Goal: Information Seeking & Learning: Learn about a topic

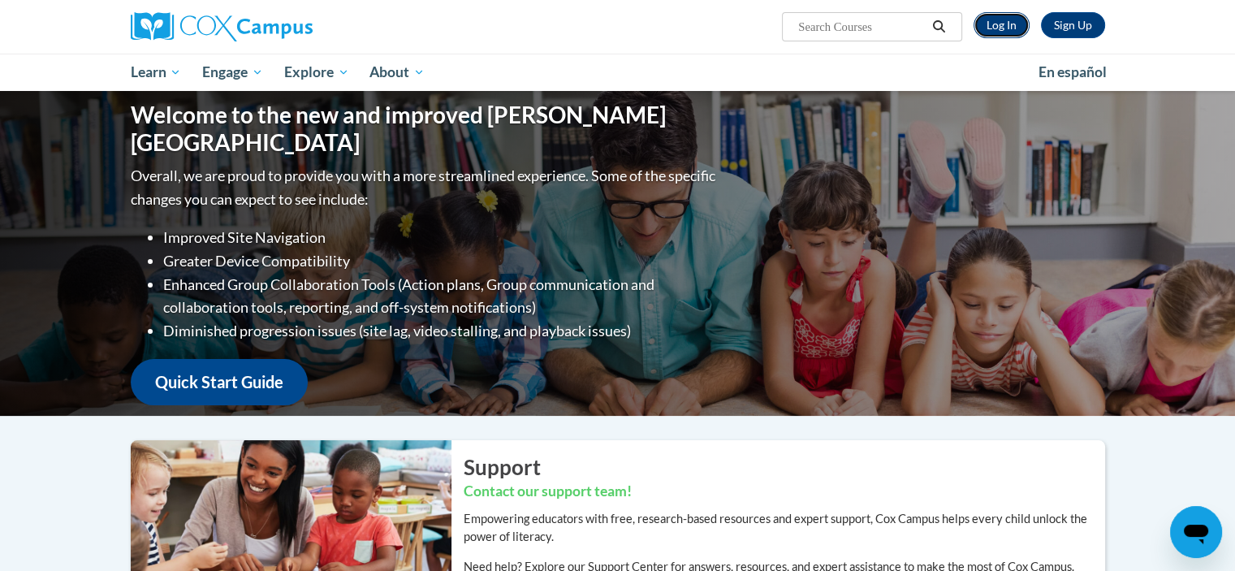
click at [1001, 19] on link "Log In" at bounding box center [1002, 25] width 56 height 26
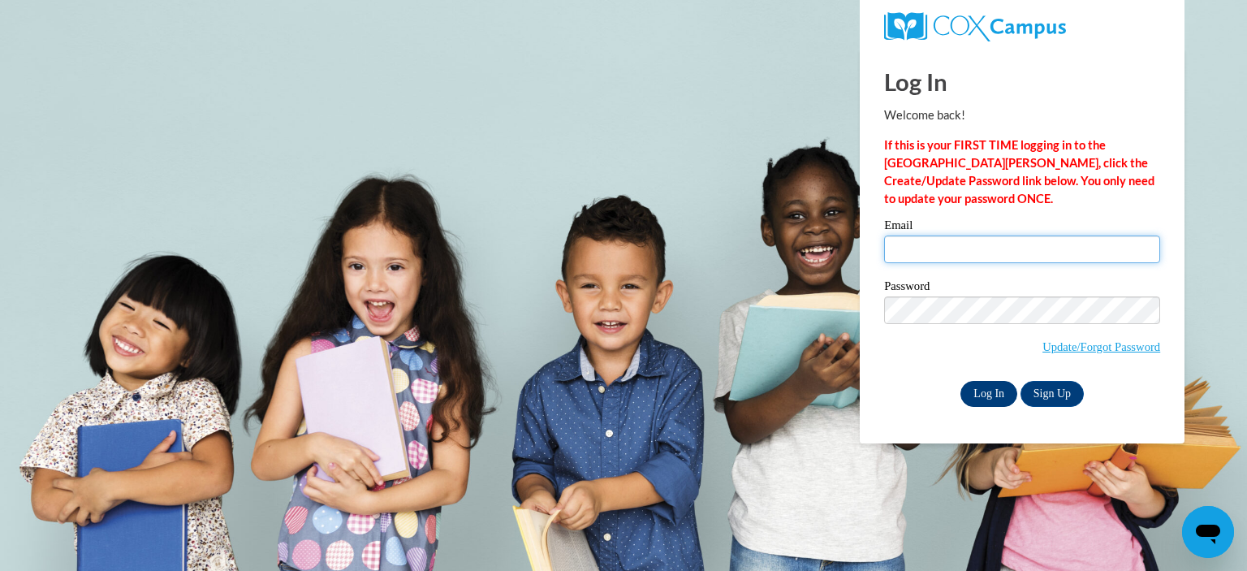
type input "[EMAIL_ADDRESS][PERSON_NAME][DOMAIN_NAME]"
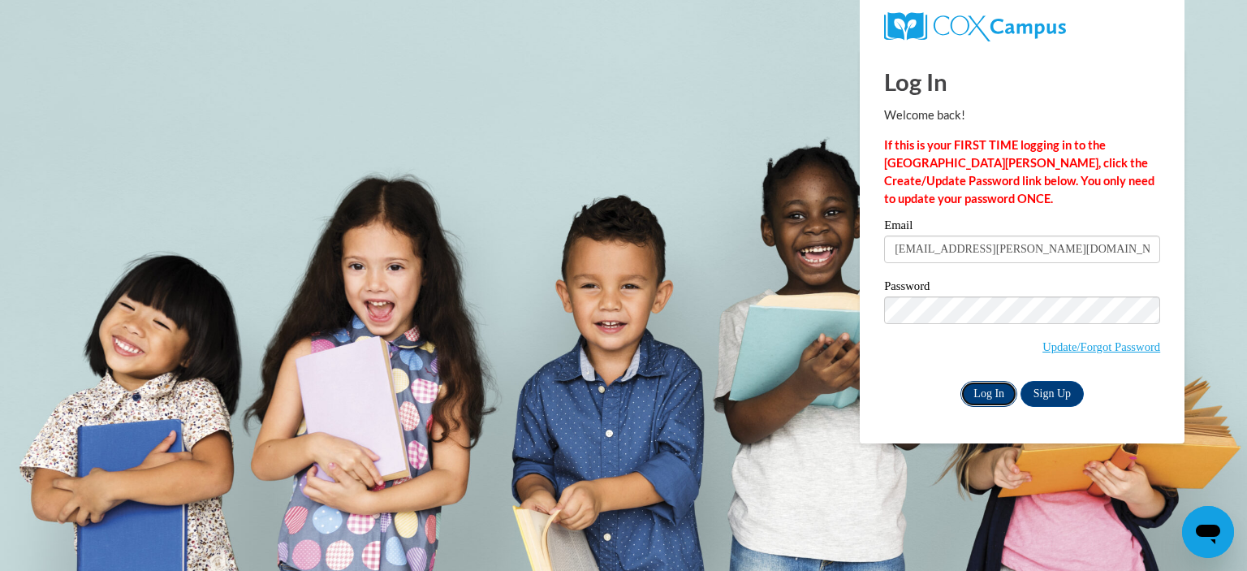
click at [983, 396] on input "Log In" at bounding box center [989, 394] width 57 height 26
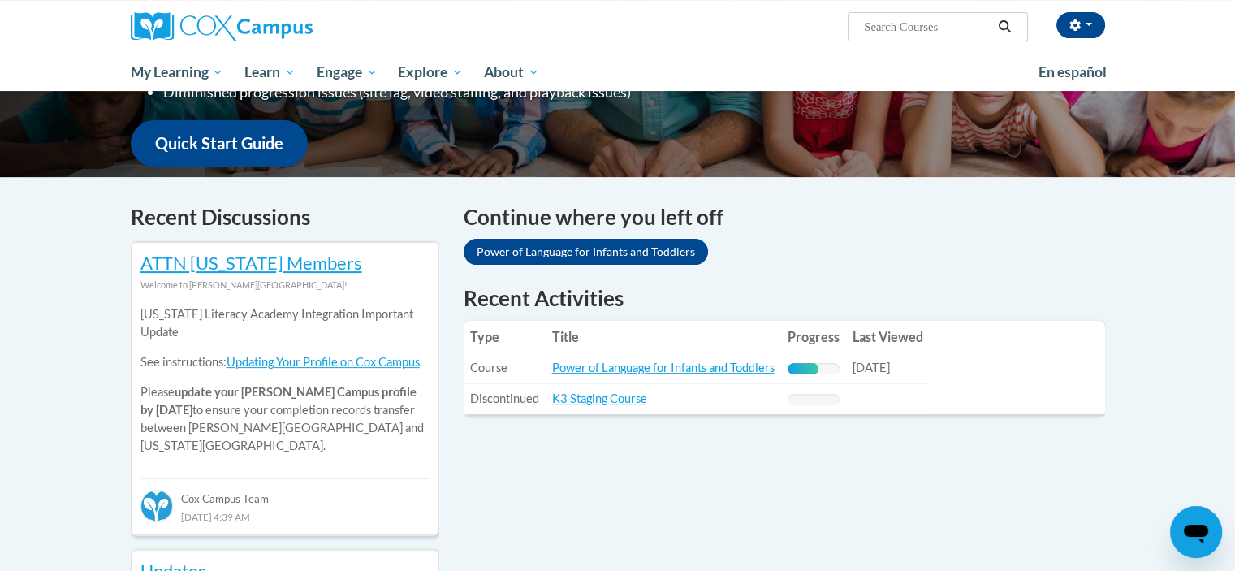
scroll to position [406, 0]
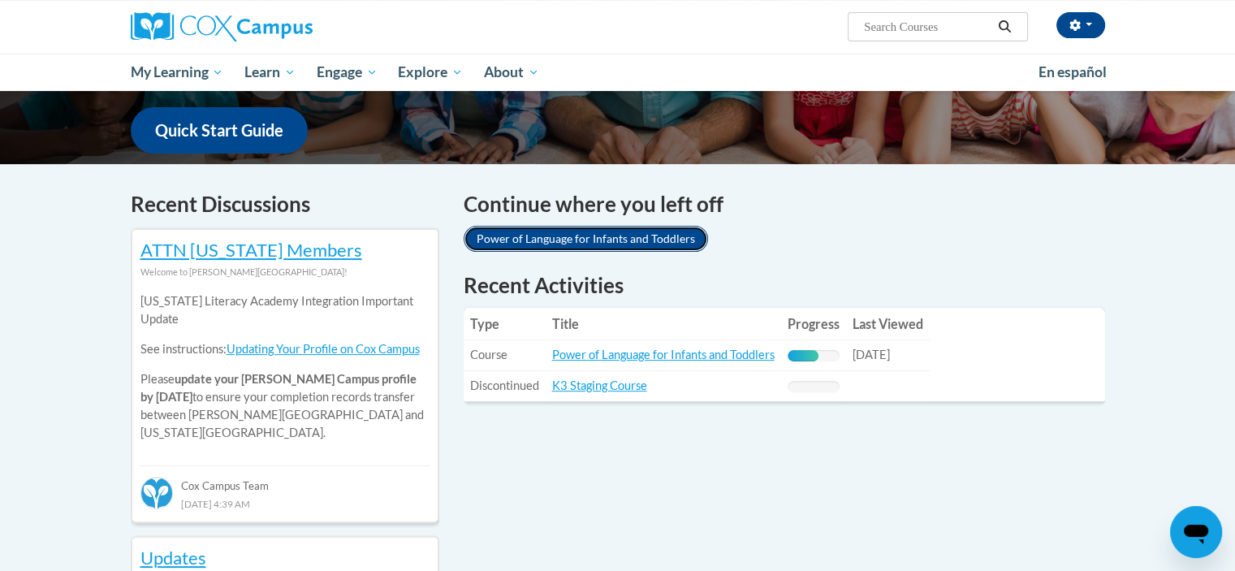
click at [585, 238] on link "Power of Language for Infants and Toddlers" at bounding box center [586, 239] width 244 height 26
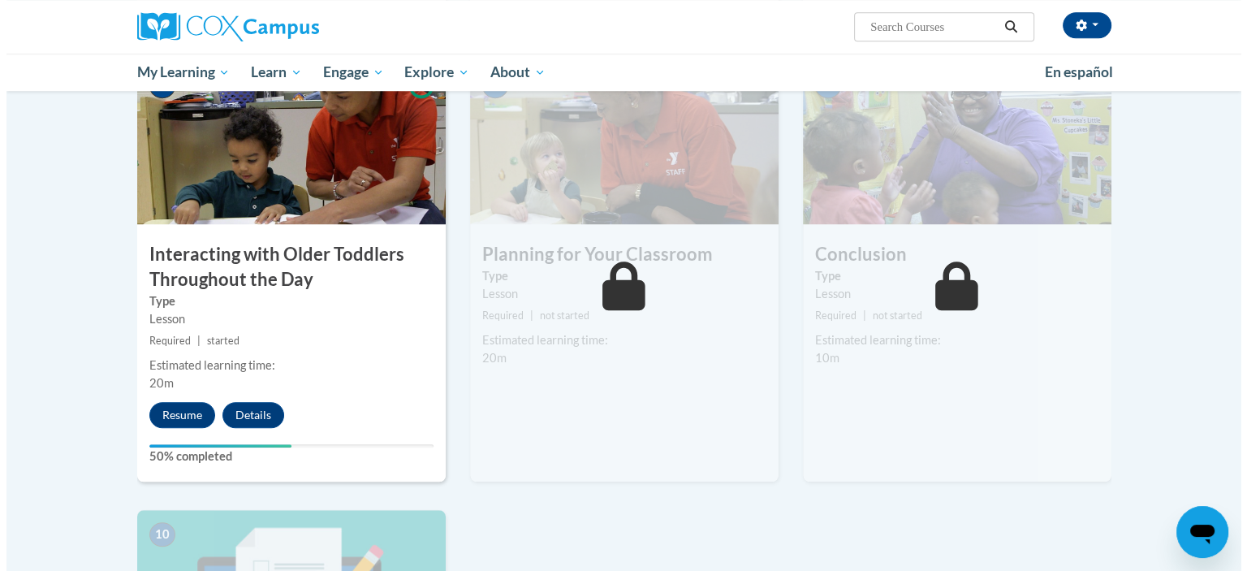
scroll to position [1299, 0]
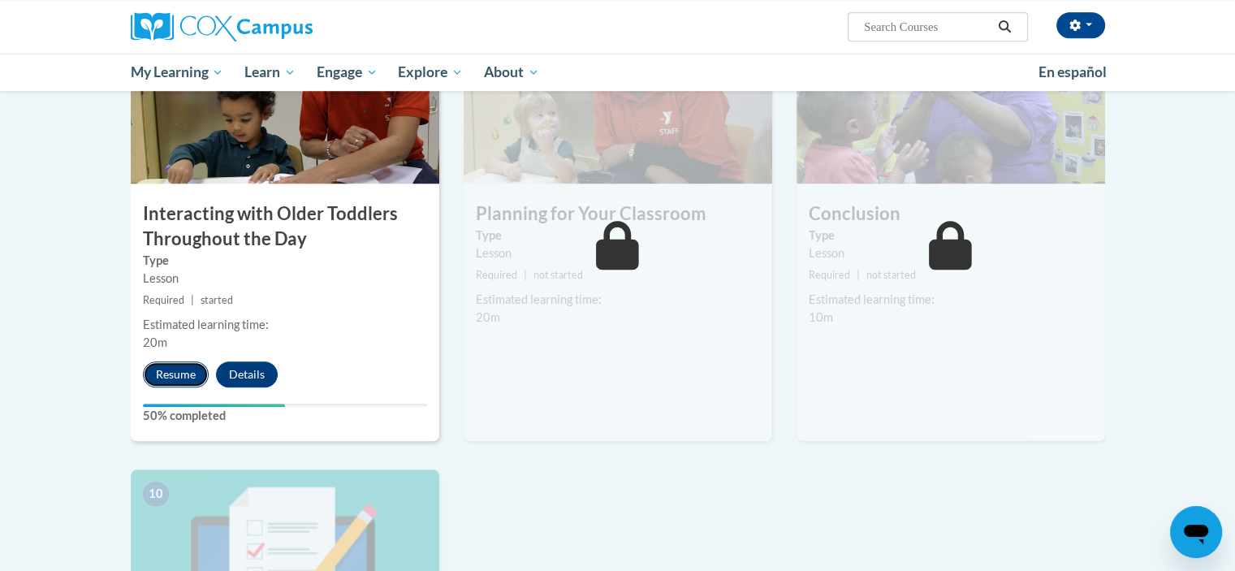
click at [175, 361] on button "Resume" at bounding box center [176, 374] width 66 height 26
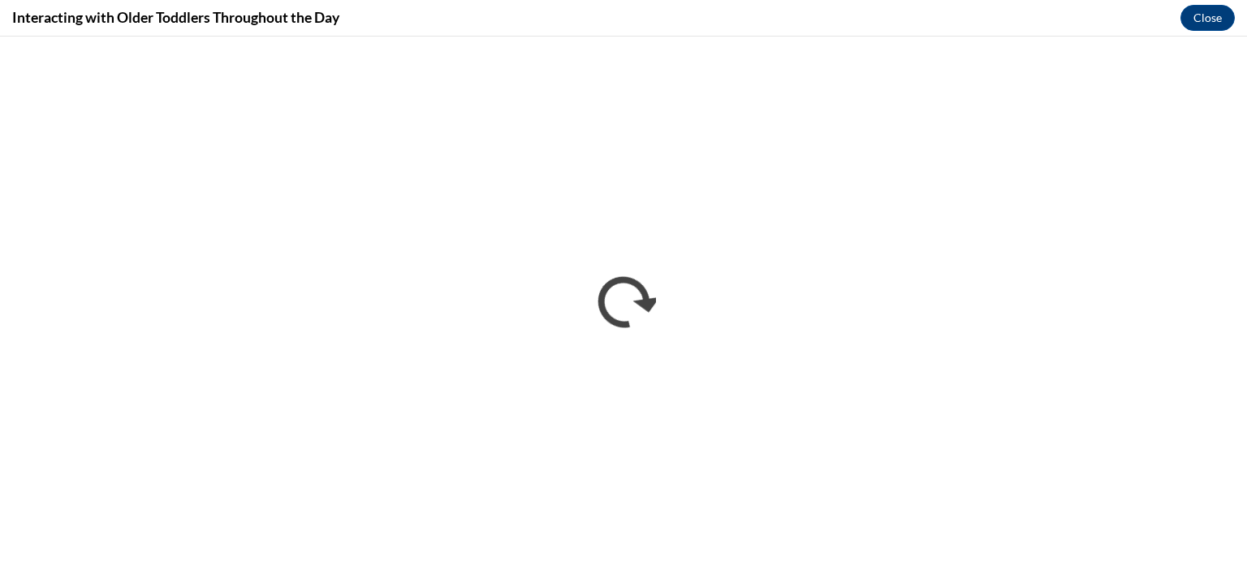
scroll to position [0, 0]
